Goal: Check status: Check status

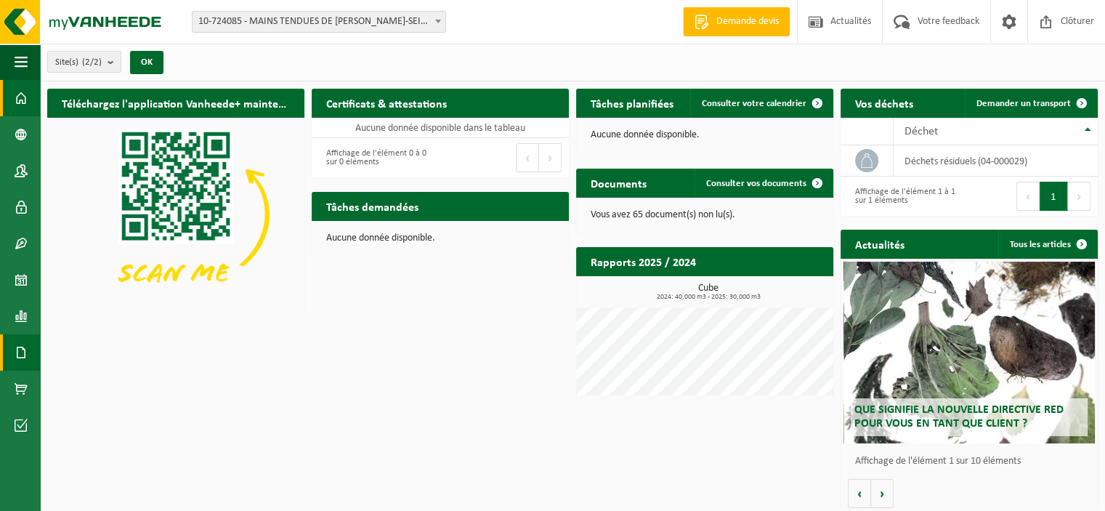
click at [19, 351] on span at bounding box center [21, 352] width 13 height 36
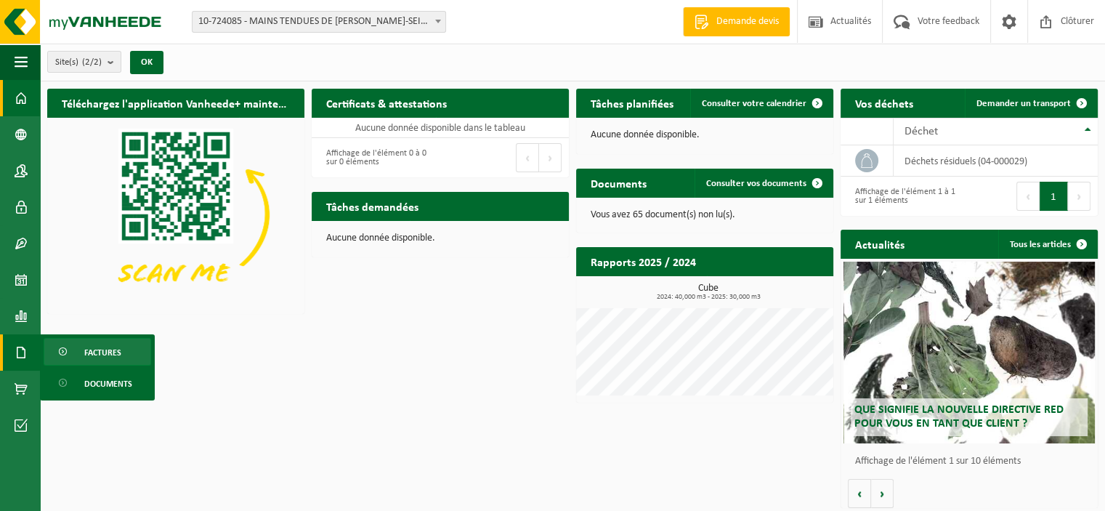
click at [113, 351] on span "Factures" at bounding box center [102, 352] width 37 height 28
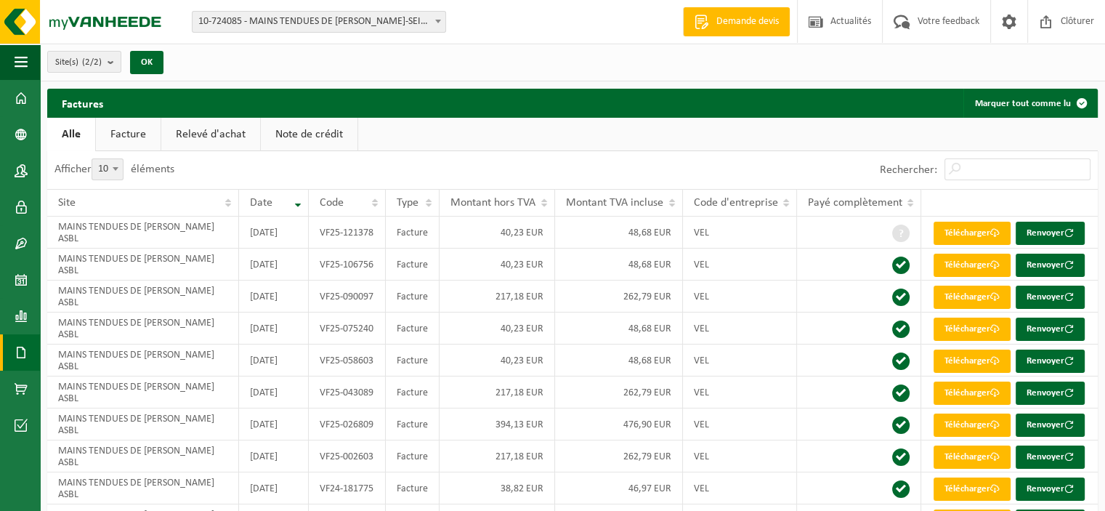
click at [214, 137] on link "Relevé d'achat" at bounding box center [210, 134] width 99 height 33
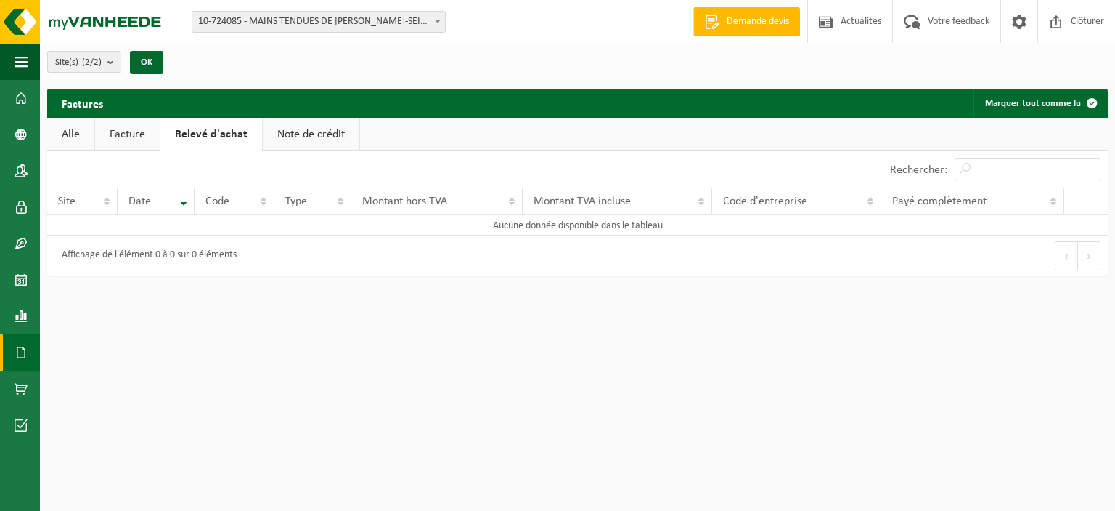
click at [134, 132] on link "Facture" at bounding box center [127, 134] width 65 height 33
